Goal: Go to known website: Go to known website

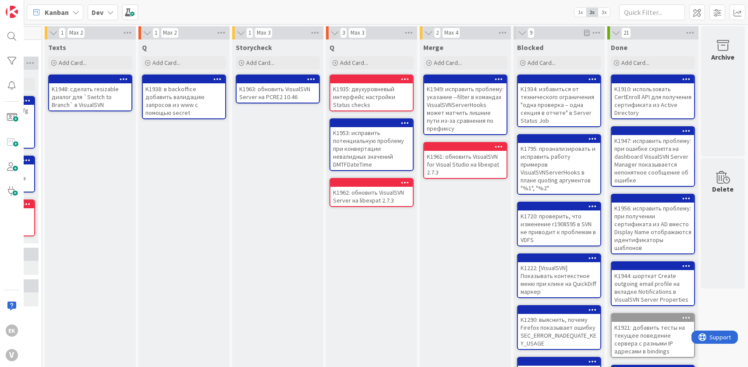
scroll to position [0, 331]
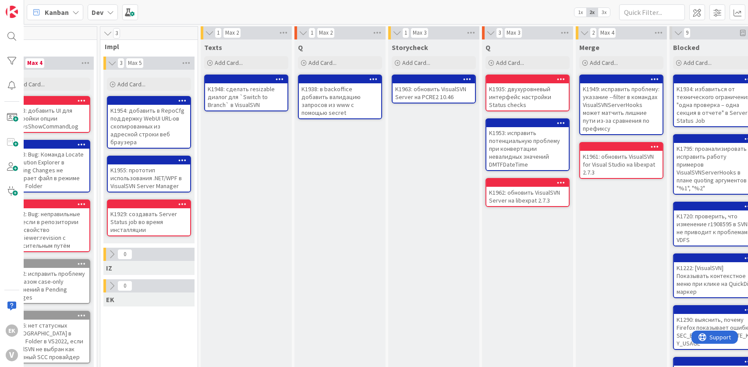
scroll to position [0, 159]
